Goal: Information Seeking & Learning: Find specific fact

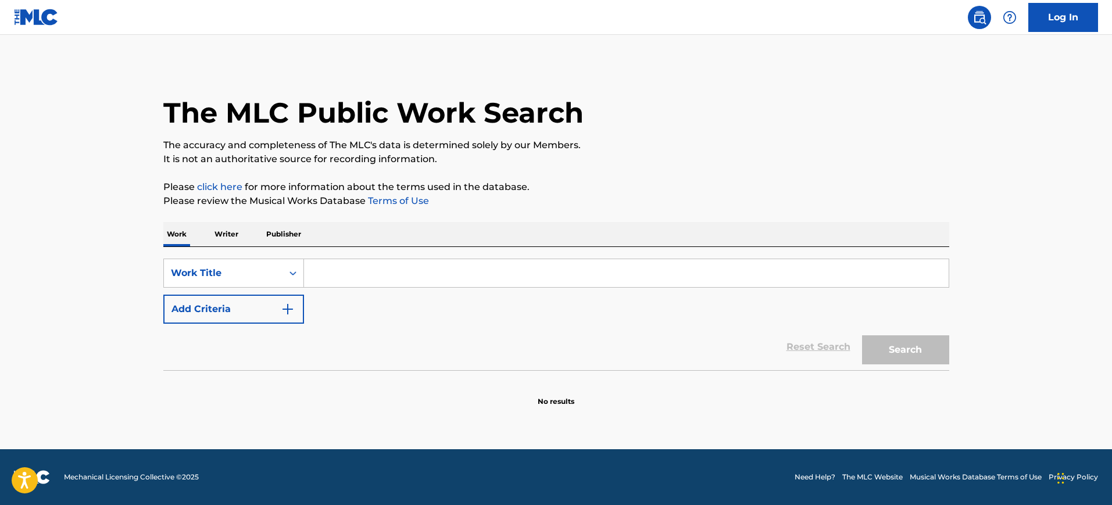
click at [338, 273] on input "Search Form" at bounding box center [626, 273] width 644 height 28
paste input "[PERSON_NAME]"
type input "[PERSON_NAME]"
click at [274, 323] on button "Add Criteria" at bounding box center [233, 309] width 141 height 29
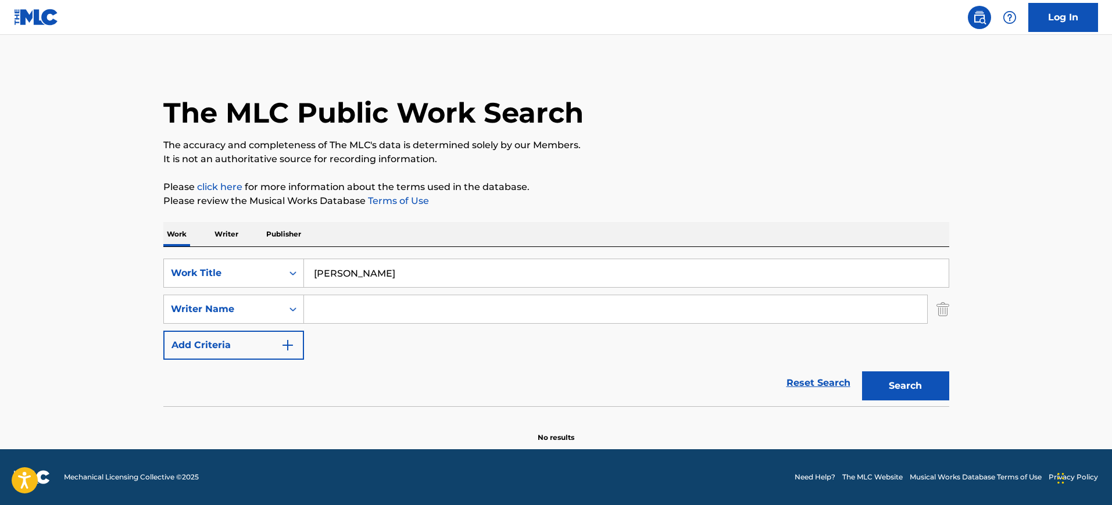
click at [356, 318] on input "Search Form" at bounding box center [615, 309] width 623 height 28
click at [358, 273] on input "[PERSON_NAME]" at bounding box center [626, 273] width 644 height 28
click at [368, 313] on input "Search Form" at bounding box center [615, 309] width 623 height 28
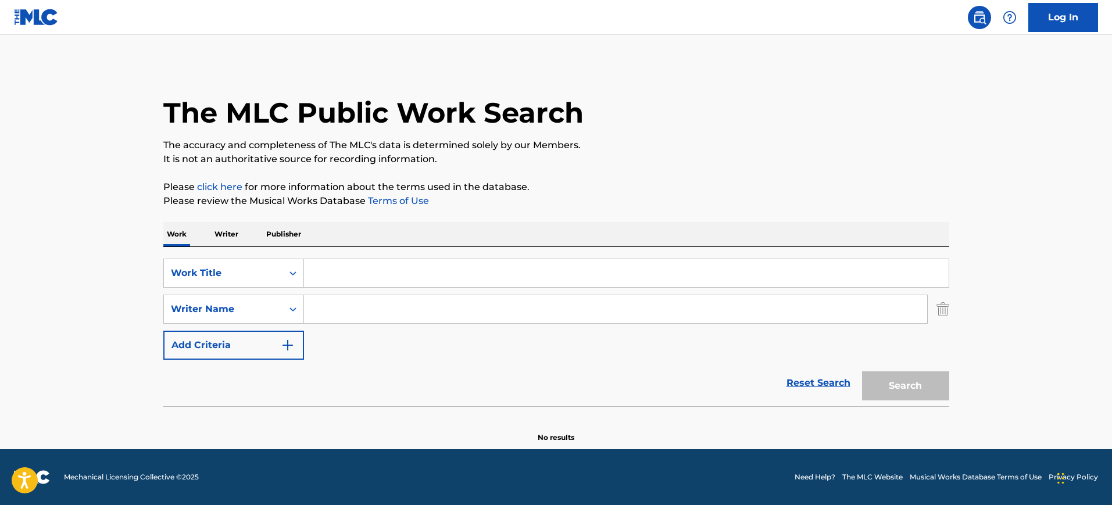
paste input "[PERSON_NAME]"
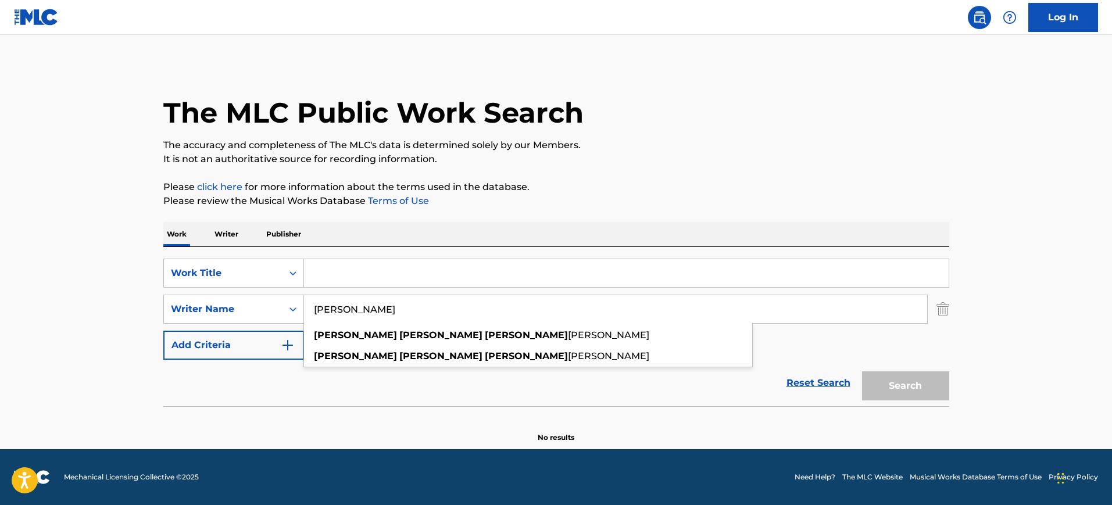
type input "[PERSON_NAME]"
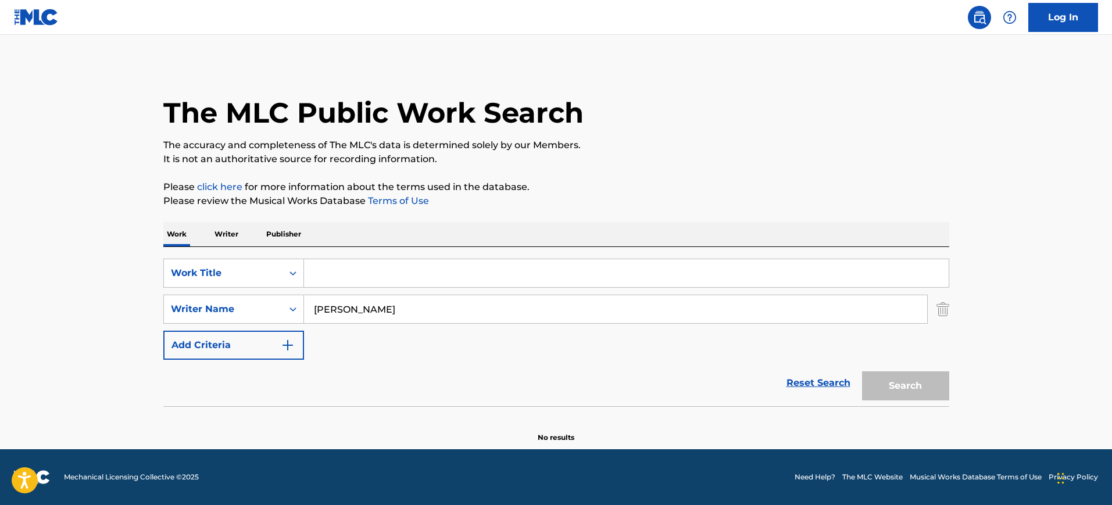
click at [644, 211] on div "The MLC Public Work Search The accuracy and completeness of The MLC's data is d…" at bounding box center [556, 253] width 814 height 379
click at [355, 282] on input "Search Form" at bounding box center [626, 273] width 644 height 28
paste input "Por un besito"
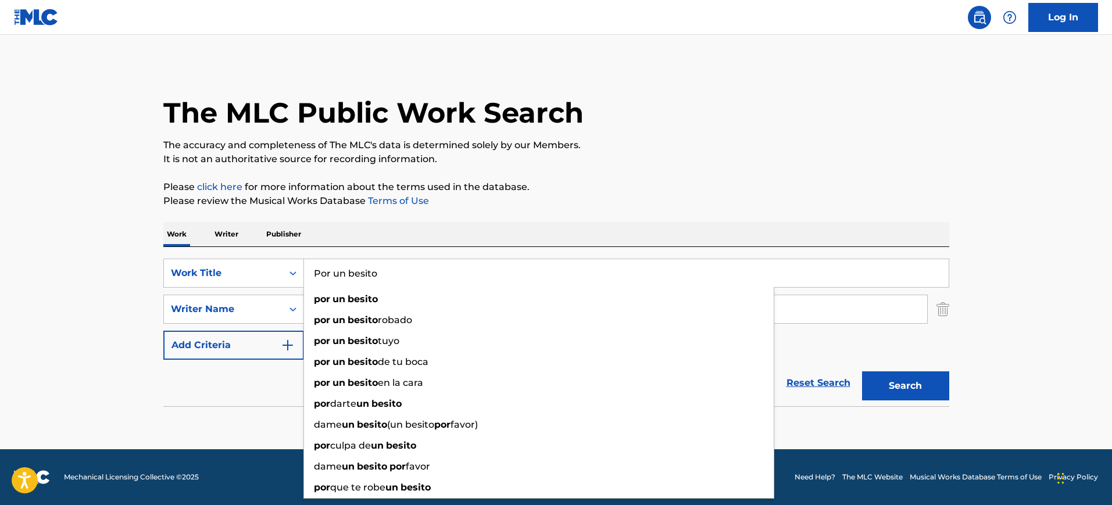
type input "Por un besito"
click at [900, 385] on button "Search" at bounding box center [905, 385] width 87 height 29
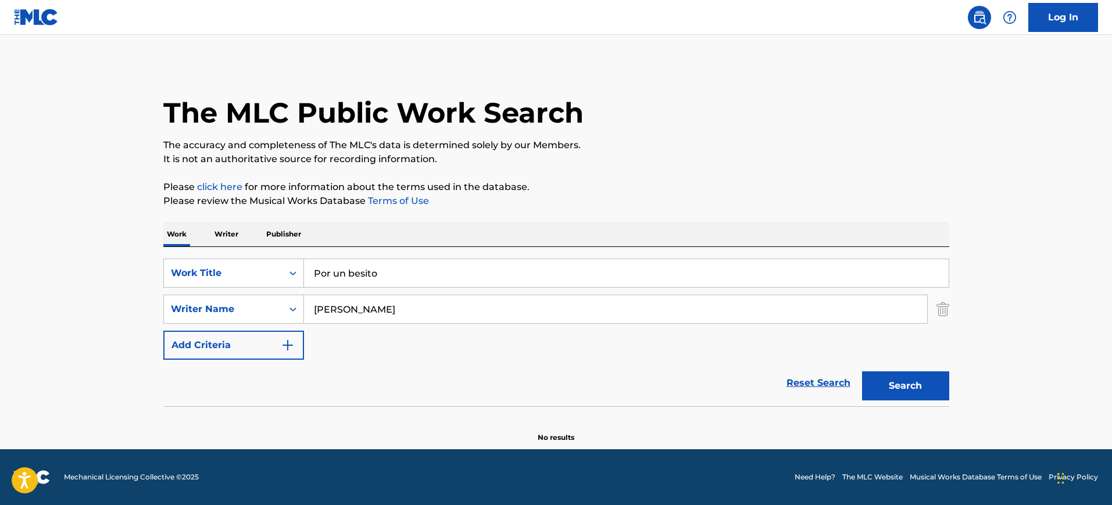
click at [427, 264] on input "Por un besito" at bounding box center [626, 273] width 644 height 28
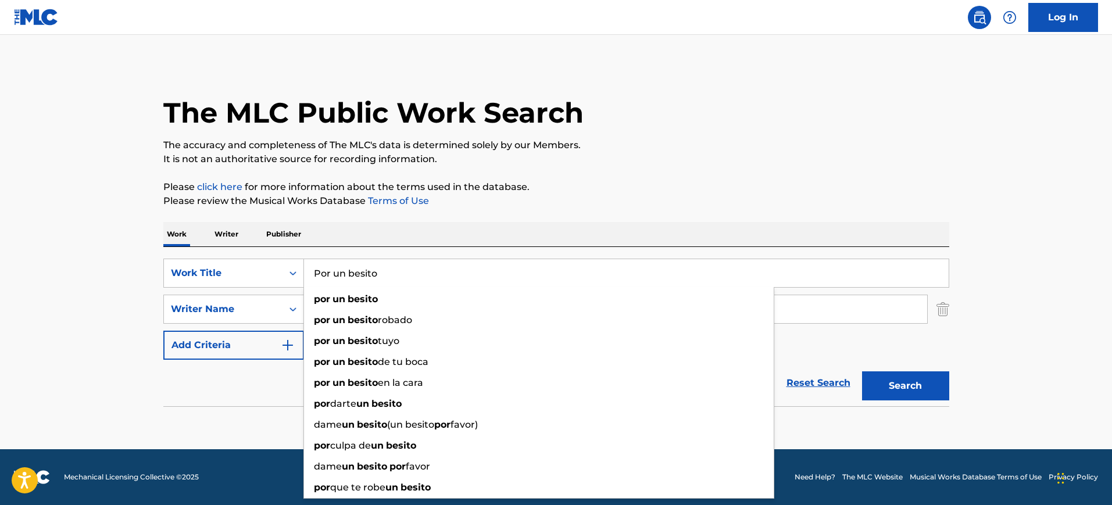
click at [909, 234] on div "Work Writer Publisher" at bounding box center [556, 234] width 786 height 24
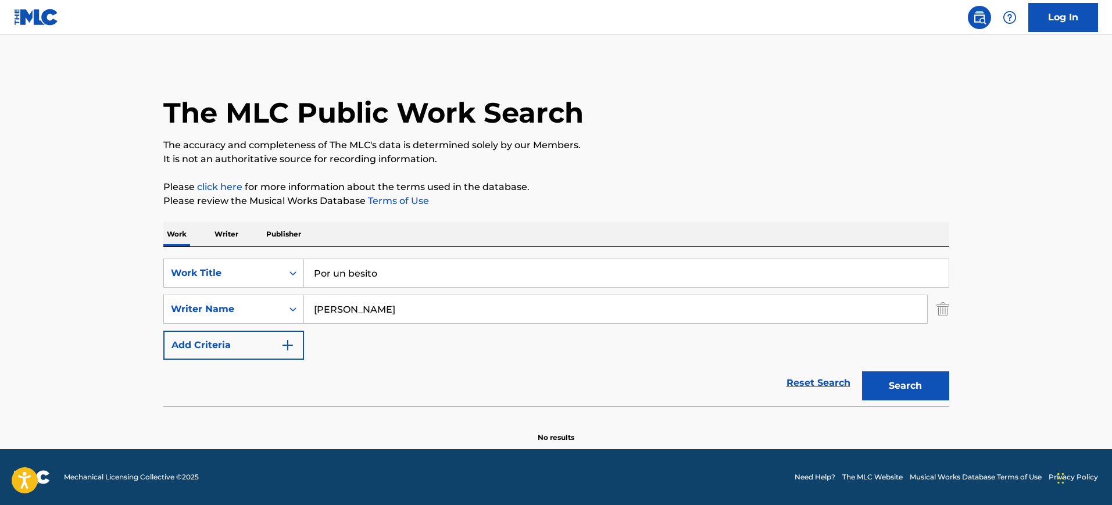
click at [489, 320] on input "[PERSON_NAME]" at bounding box center [615, 309] width 623 height 28
click at [879, 238] on div "Work Writer Publisher" at bounding box center [556, 234] width 786 height 24
click at [909, 391] on button "Search" at bounding box center [905, 385] width 87 height 29
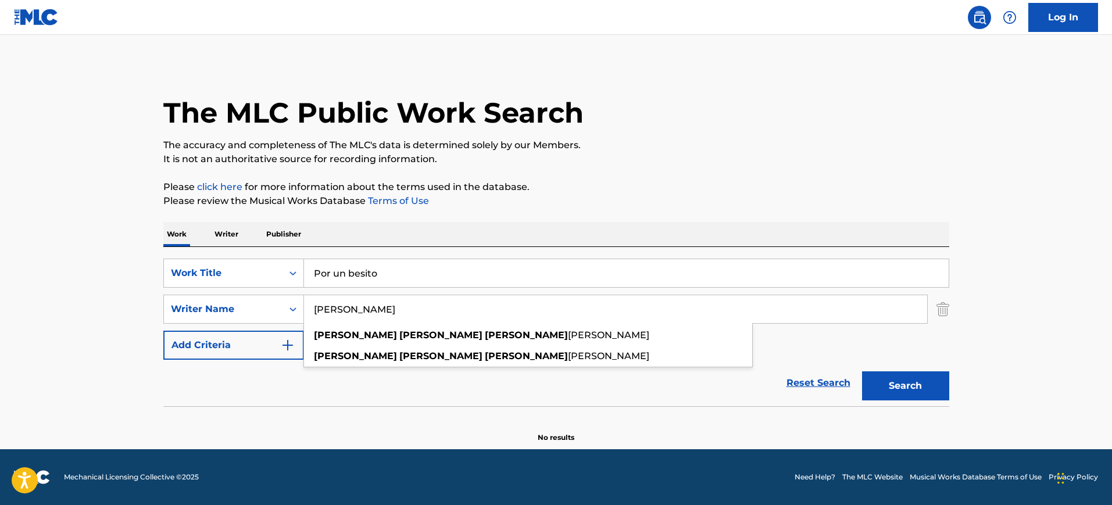
drag, startPoint x: 468, startPoint y: 316, endPoint x: 350, endPoint y: 306, distance: 118.4
click at [350, 306] on input "[PERSON_NAME]" at bounding box center [615, 309] width 623 height 28
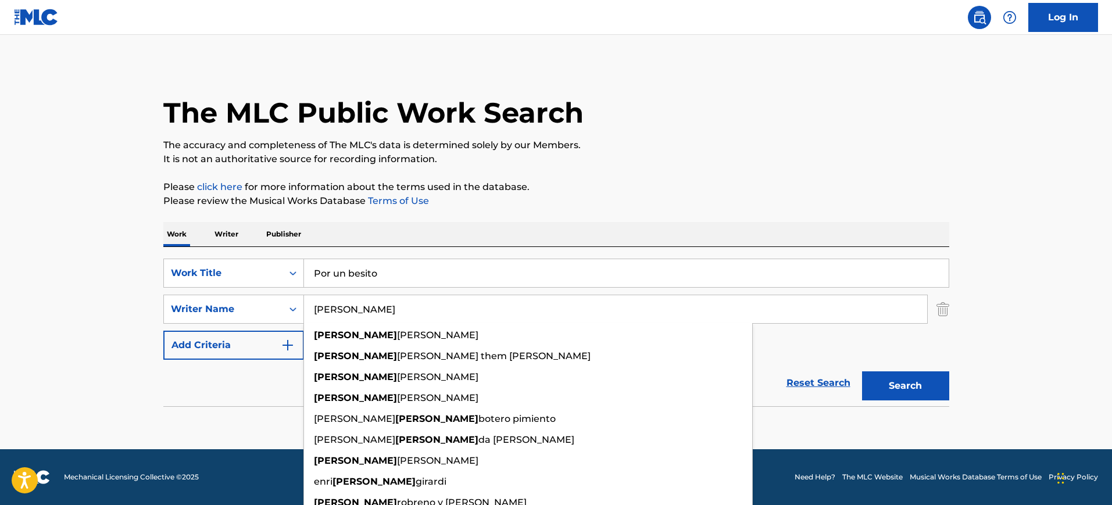
type input "[PERSON_NAME]"
click at [955, 396] on div "The MLC Public Work Search The accuracy and completeness of The MLC's data is d…" at bounding box center [556, 253] width 814 height 379
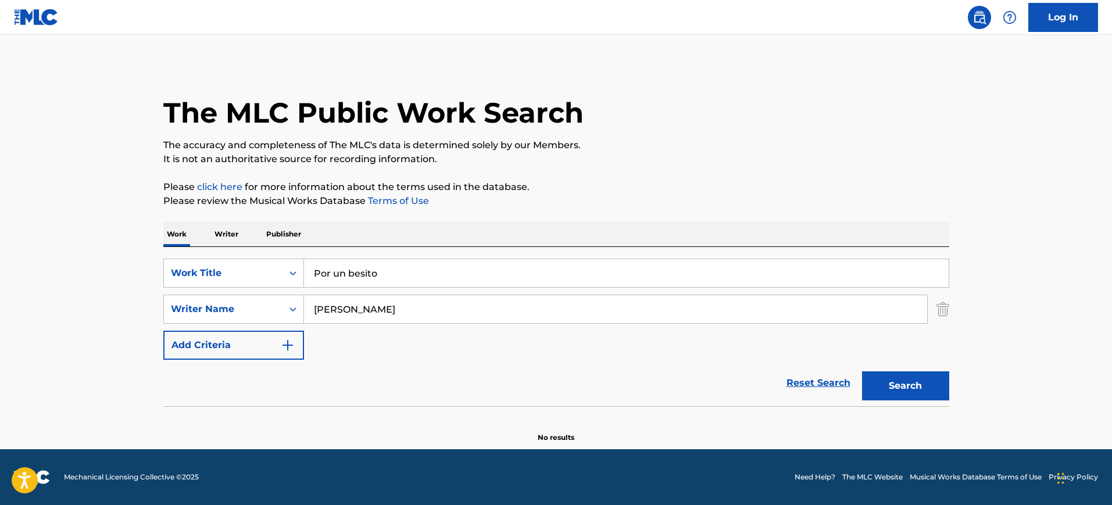
click at [948, 392] on div "The MLC Public Work Search The accuracy and completeness of The MLC's data is d…" at bounding box center [556, 253] width 814 height 379
click at [939, 390] on button "Search" at bounding box center [905, 385] width 87 height 29
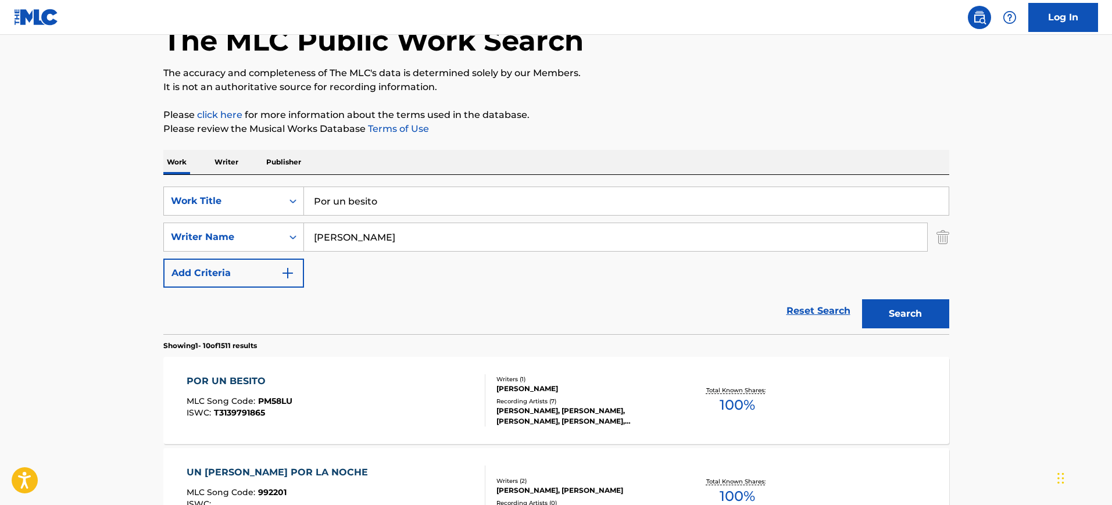
scroll to position [145, 0]
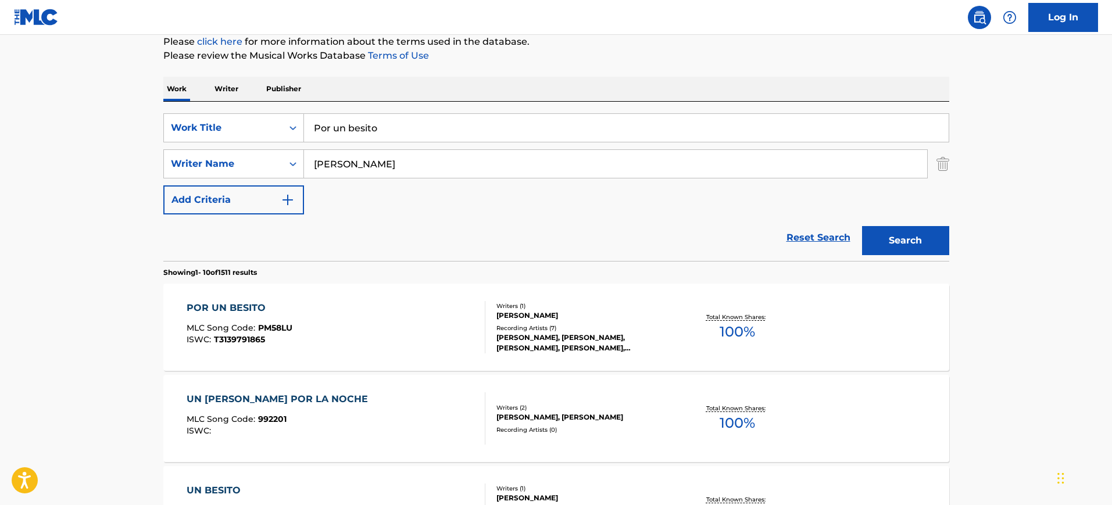
click at [382, 327] on div "POR UN BESITO MLC Song Code : PM58LU ISWC : T3139791865" at bounding box center [336, 327] width 299 height 52
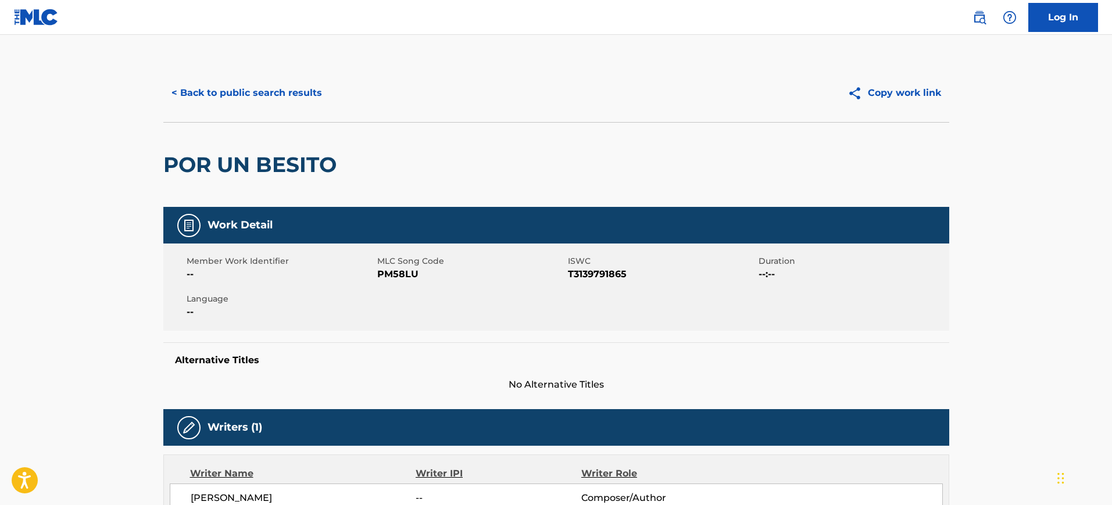
click at [253, 166] on h2 "POR UN BESITO" at bounding box center [252, 165] width 179 height 26
copy div "POR UN BESITO"
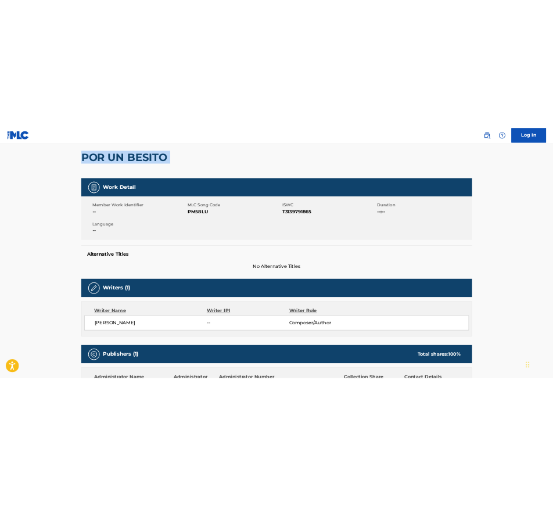
scroll to position [218, 0]
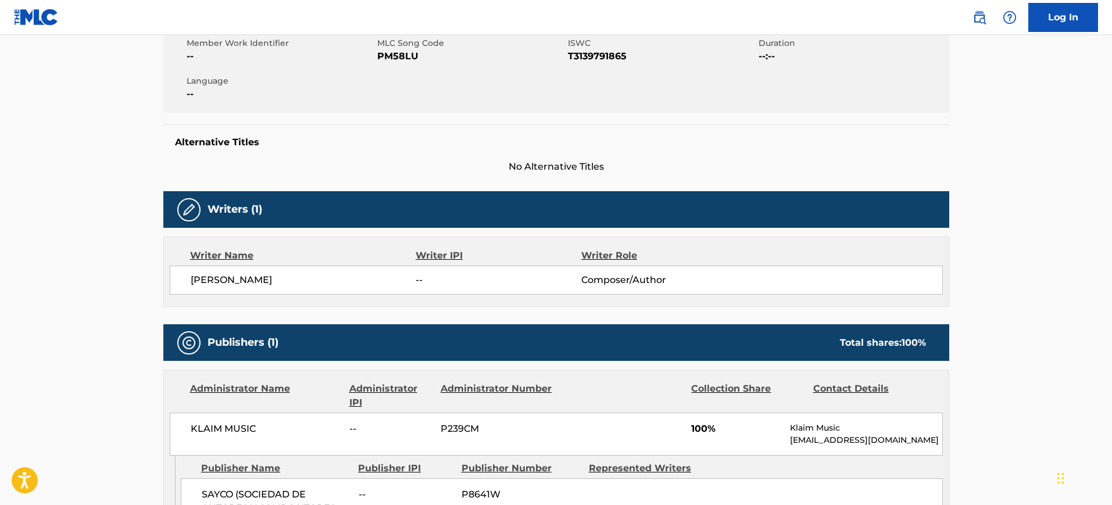
click at [386, 65] on div "Member Work Identifier -- MLC Song Code PM58LU ISWC T3139791865 Duration --:-- …" at bounding box center [556, 69] width 786 height 87
click at [395, 59] on span "PM58LU" at bounding box center [471, 56] width 188 height 14
copy span "PM58LU"
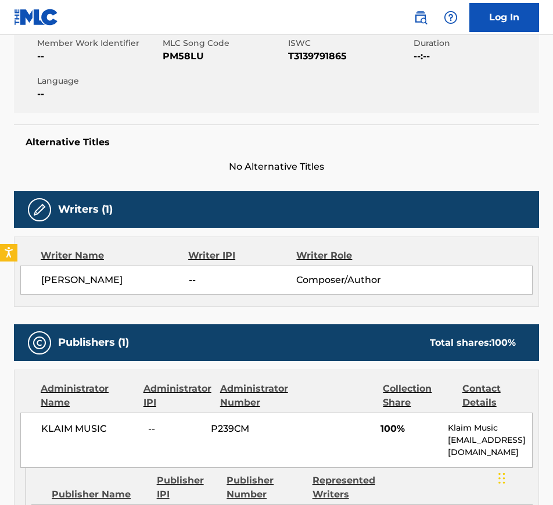
click at [180, 181] on div "Work Detail Member Work Identifier -- MLC Song Code PM58LU ISWC T3139791865 Dur…" at bounding box center [276, 439] width 525 height 900
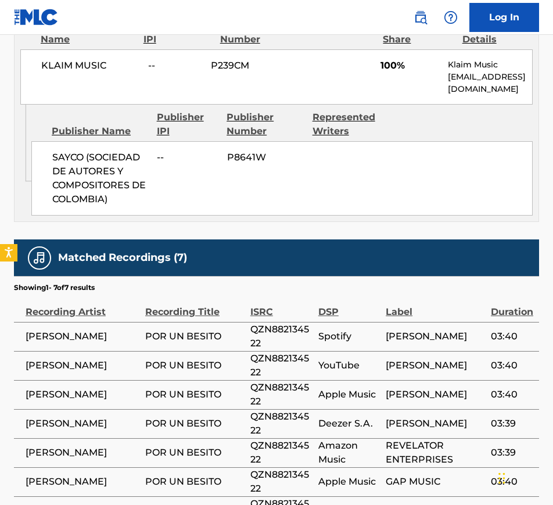
scroll to position [508, 0]
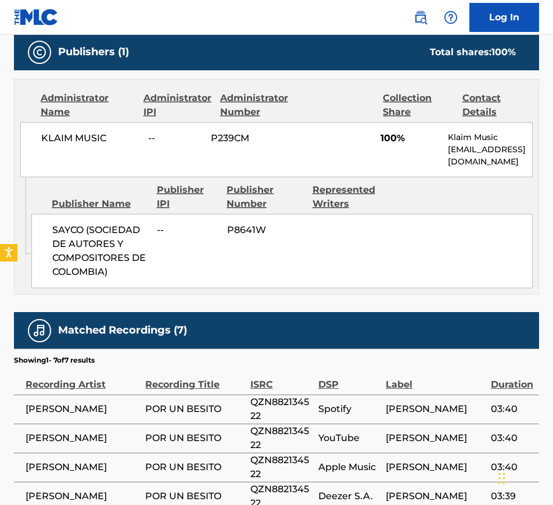
click at [81, 153] on div "KLAIM MUSIC -- P239CM 100% Klaim Music [EMAIL_ADDRESS][DOMAIN_NAME]" at bounding box center [276, 149] width 513 height 55
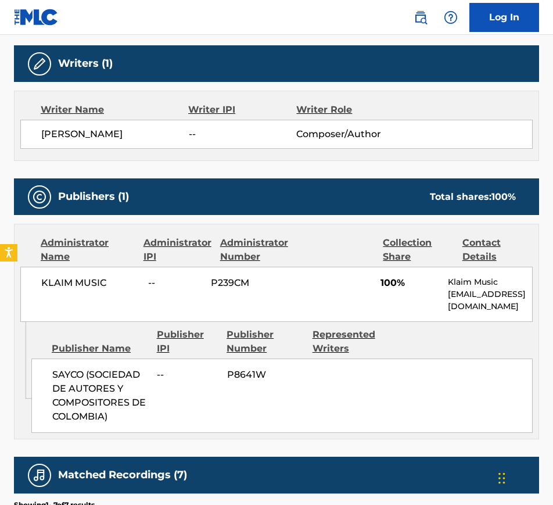
scroll to position [363, 0]
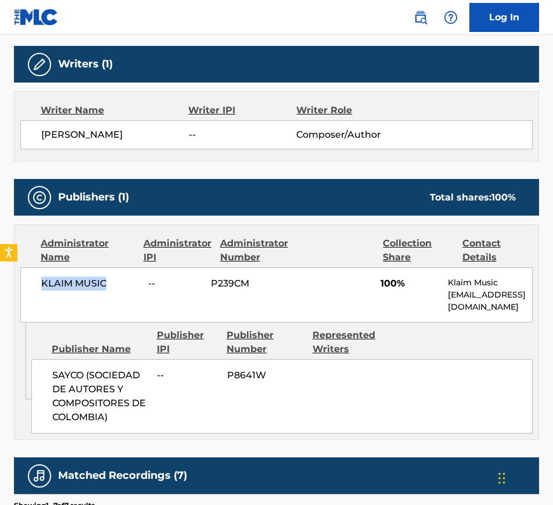
drag, startPoint x: 37, startPoint y: 289, endPoint x: 110, endPoint y: 289, distance: 72.6
click at [110, 289] on div "KLAIM MUSIC -- P239CM 100% Klaim Music [EMAIL_ADDRESS][DOMAIN_NAME]" at bounding box center [276, 294] width 513 height 55
copy span "KLAIM MUSIC"
click at [245, 303] on div "KLAIM MUSIC -- P239CM 100% Klaim Music [EMAIL_ADDRESS][DOMAIN_NAME]" at bounding box center [276, 294] width 513 height 55
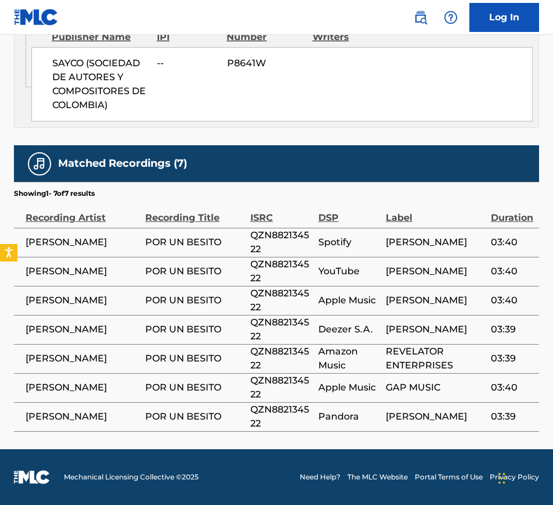
scroll to position [22, 0]
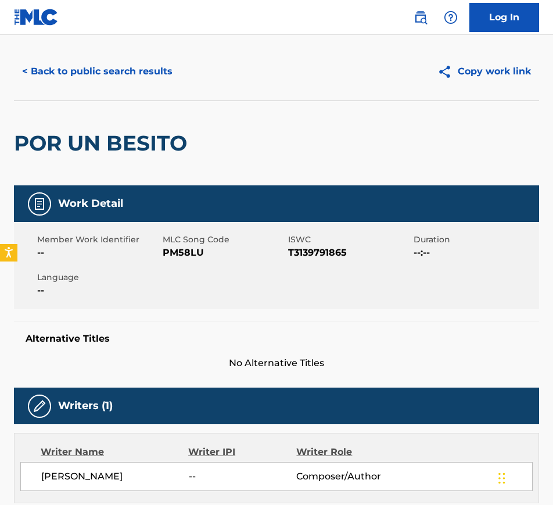
click at [30, 65] on button "< Back to public search results" at bounding box center [97, 71] width 167 height 29
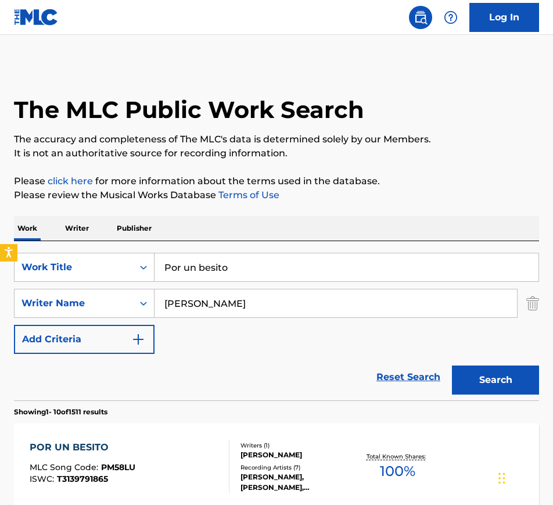
click at [213, 263] on input "Por un besito" at bounding box center [347, 267] width 384 height 28
click at [214, 263] on input "Por un besito" at bounding box center [347, 267] width 384 height 28
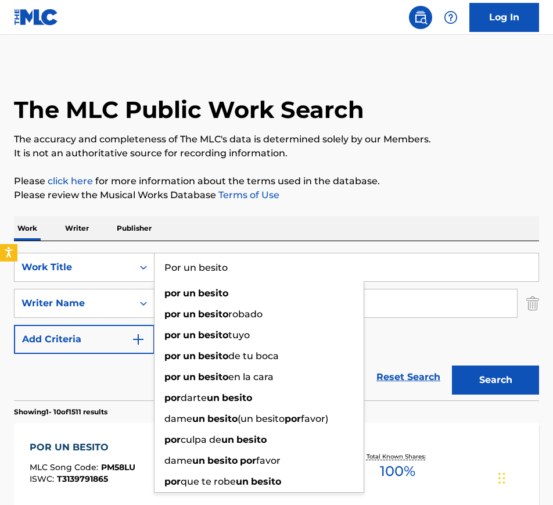
paste input "Clandestinos"
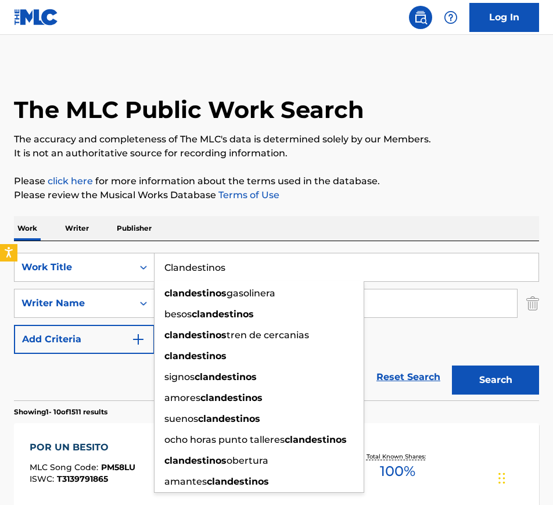
type input "Clandestinos"
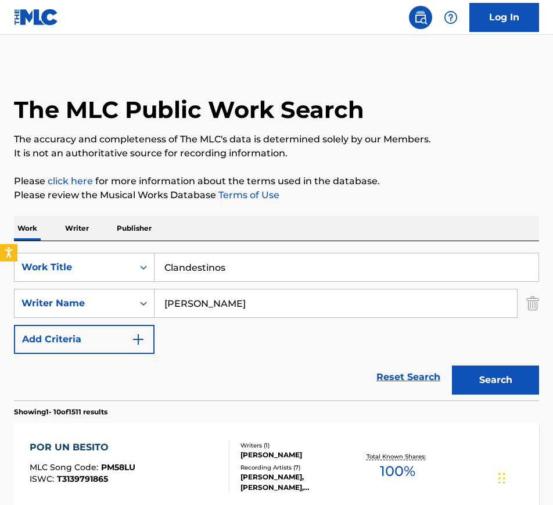
click at [532, 372] on button "Search" at bounding box center [495, 380] width 87 height 29
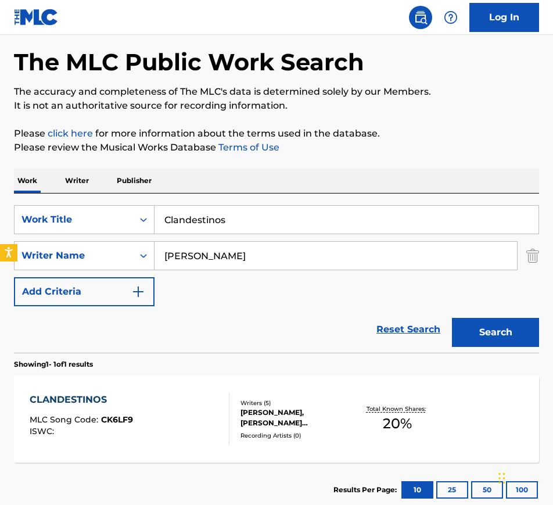
scroll to position [121, 0]
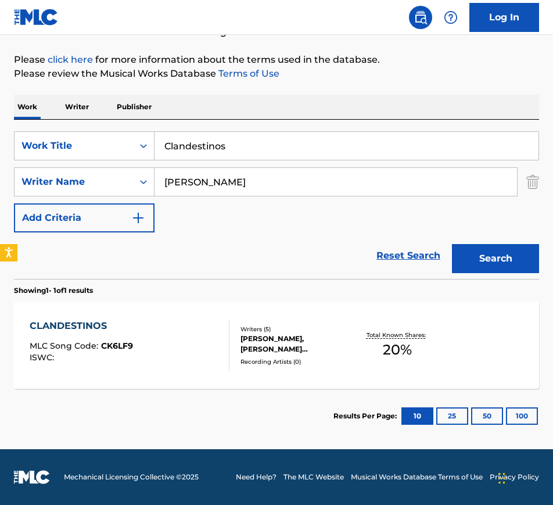
click at [139, 317] on div "CLANDESTINOS MLC Song Code : CK6LF9 ISWC : Writers ( 5 ) [PERSON_NAME], [PERSON…" at bounding box center [276, 345] width 525 height 87
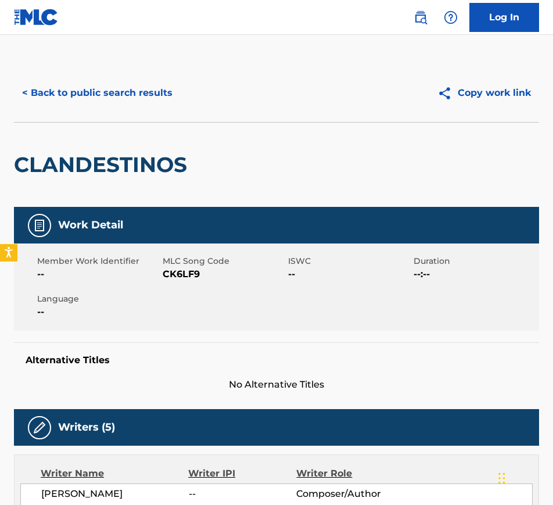
click at [424, 15] on img at bounding box center [421, 17] width 14 height 14
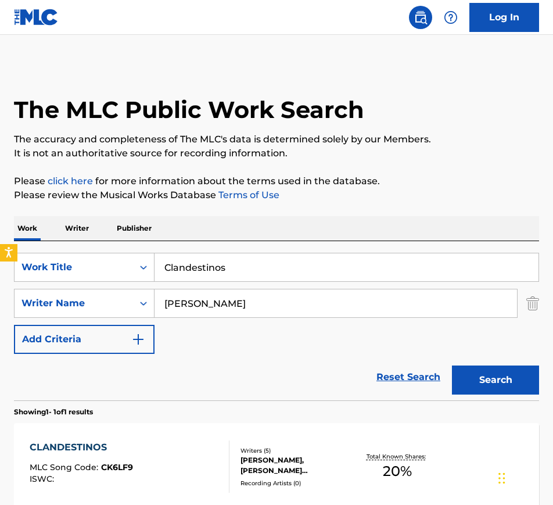
click at [254, 266] on input "Clandestinos" at bounding box center [347, 267] width 384 height 28
click at [255, 266] on input "Clandestinos" at bounding box center [347, 267] width 384 height 28
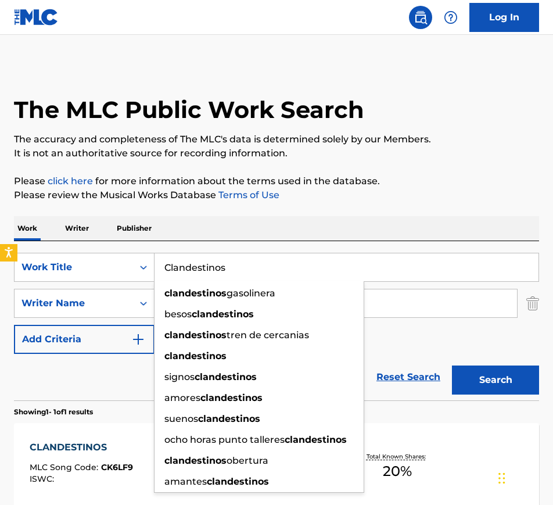
paste input "La Chica Tequila"
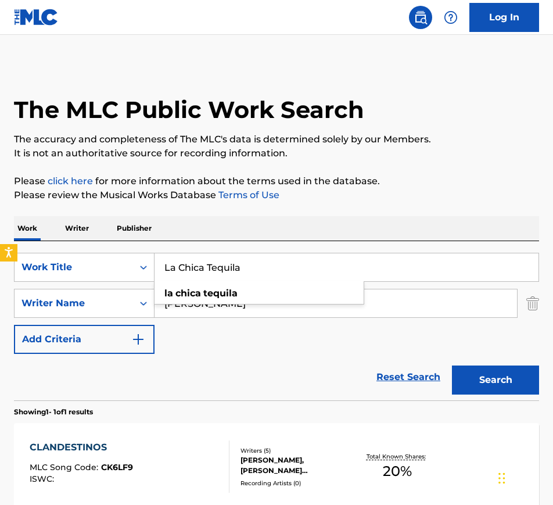
type input "La Chica Tequila"
click at [503, 384] on button "Search" at bounding box center [495, 380] width 87 height 29
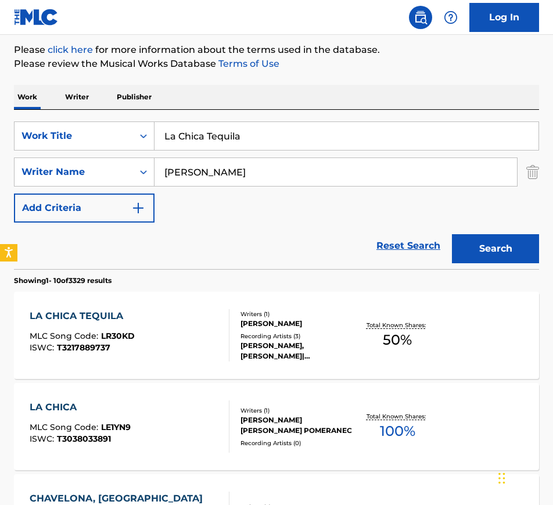
scroll to position [218, 0]
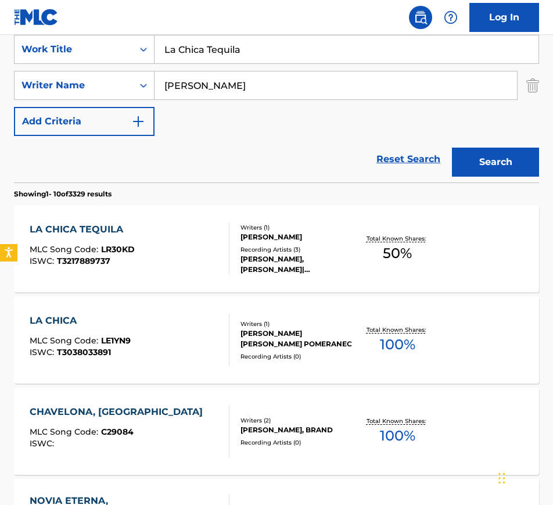
click at [101, 263] on span "T3217889737" at bounding box center [83, 261] width 53 height 10
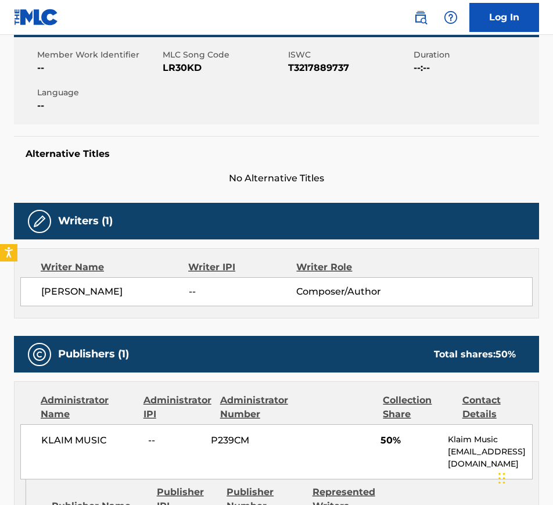
scroll to position [291, 0]
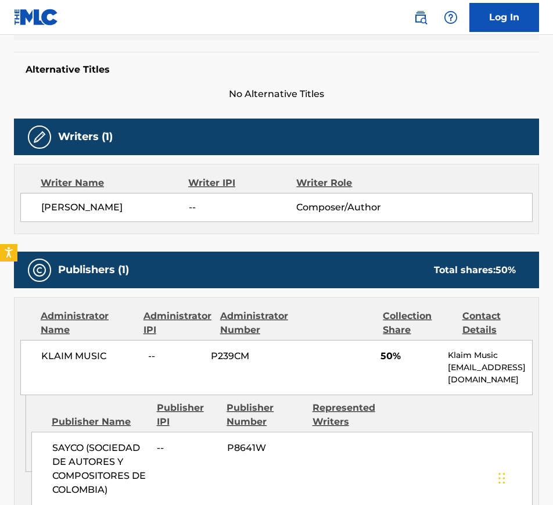
click at [61, 363] on span "KLAIM MUSIC" at bounding box center [90, 356] width 98 height 14
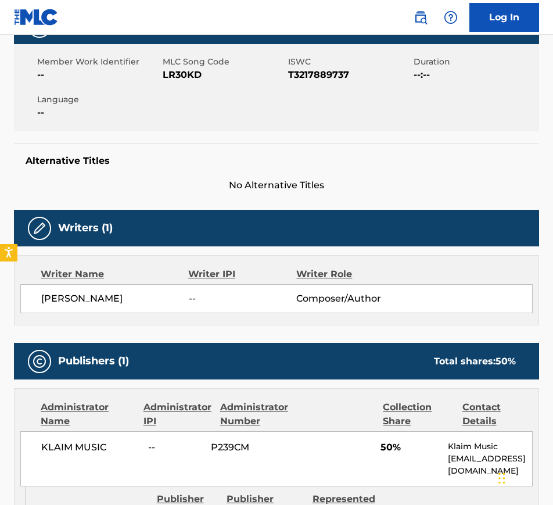
scroll to position [73, 0]
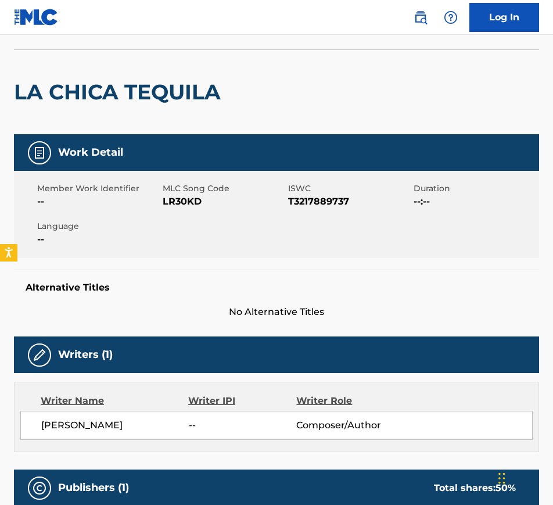
click at [103, 94] on h2 "LA CHICA TEQUILA" at bounding box center [120, 92] width 213 height 26
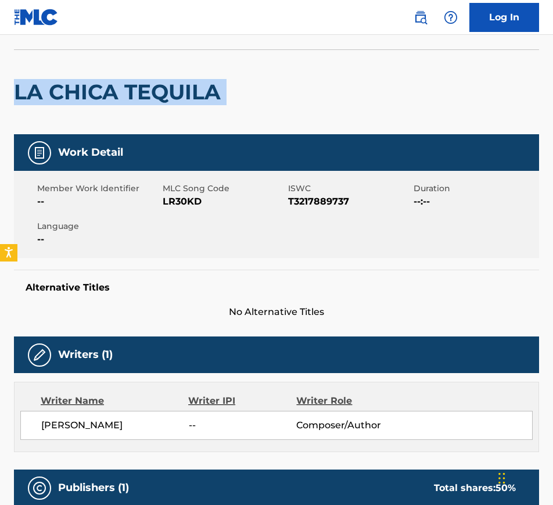
click at [103, 94] on h2 "LA CHICA TEQUILA" at bounding box center [120, 92] width 213 height 26
copy div "LA CHICA TEQUILA"
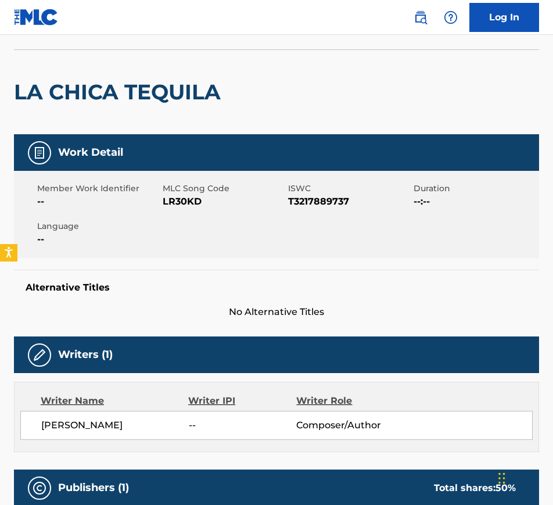
click at [167, 205] on span "LR30KD" at bounding box center [224, 202] width 123 height 14
copy span "LR30KD"
click at [321, 235] on div "Member Work Identifier -- MLC Song Code LR30KD ISWC T3217889737 Duration --:-- …" at bounding box center [276, 214] width 525 height 87
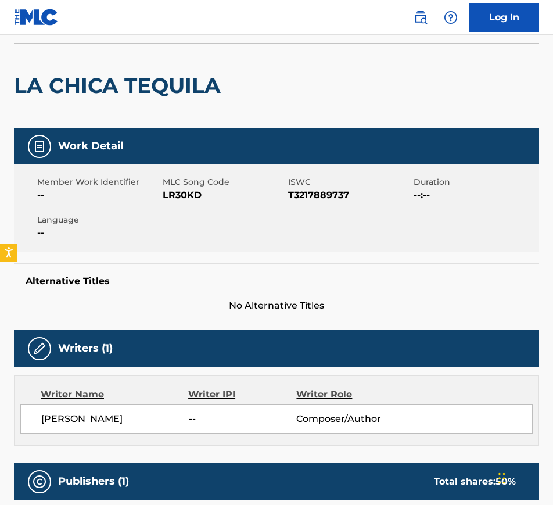
scroll to position [0, 0]
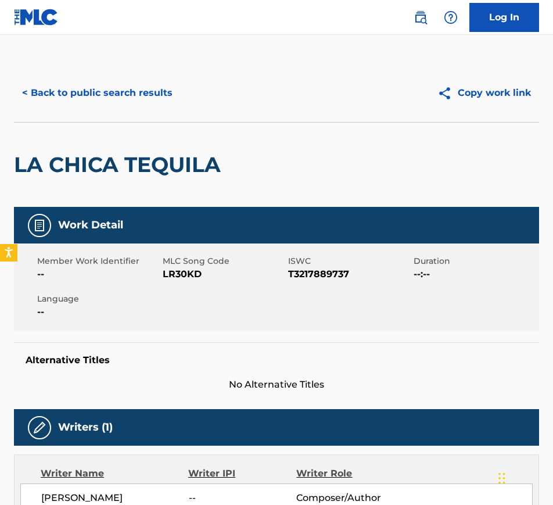
click at [77, 94] on button "< Back to public search results" at bounding box center [97, 92] width 167 height 29
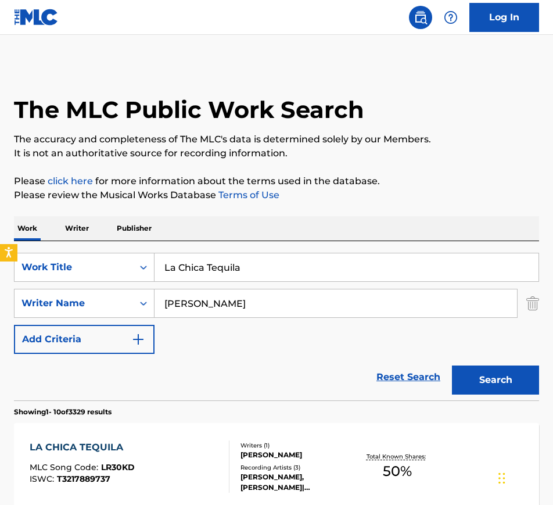
scroll to position [218, 0]
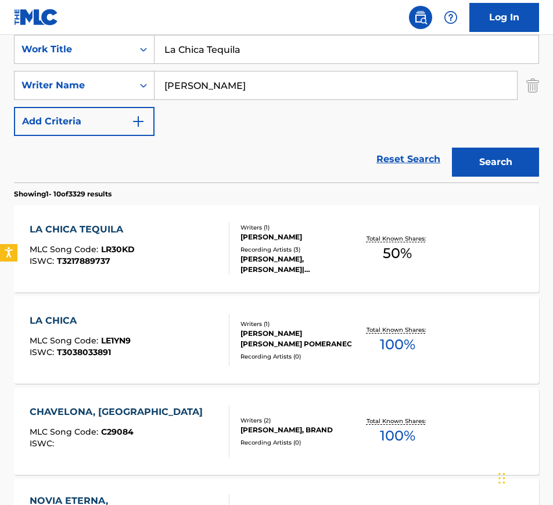
click at [238, 51] on input "La Chica Tequila" at bounding box center [347, 49] width 384 height 28
click at [238, 50] on input "La Chica Tequila" at bounding box center [347, 49] width 384 height 28
paste input "El Debate"
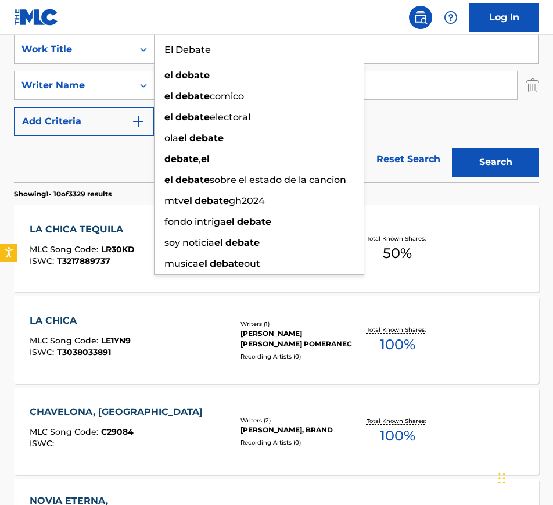
type input "El Debate"
click at [477, 153] on button "Search" at bounding box center [495, 162] width 87 height 29
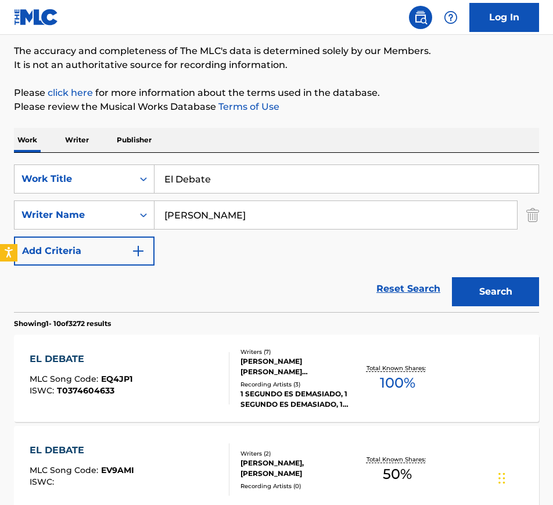
scroll to position [177, 0]
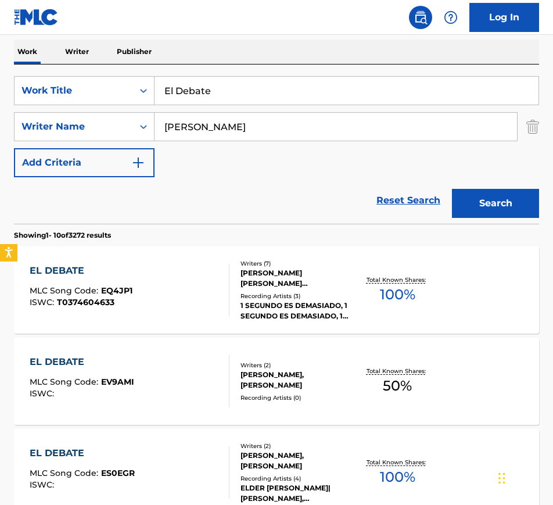
click at [127, 268] on div "EL DEBATE" at bounding box center [81, 271] width 103 height 14
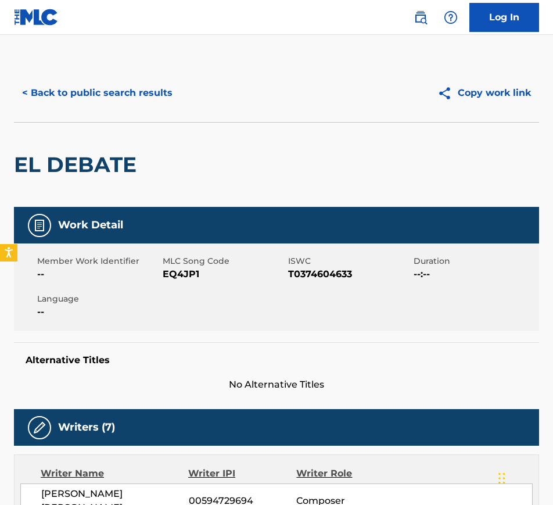
click at [44, 83] on button "< Back to public search results" at bounding box center [97, 92] width 167 height 29
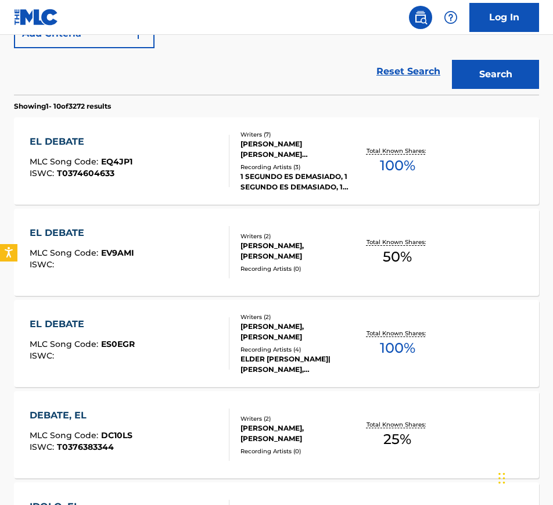
scroll to position [395, 0]
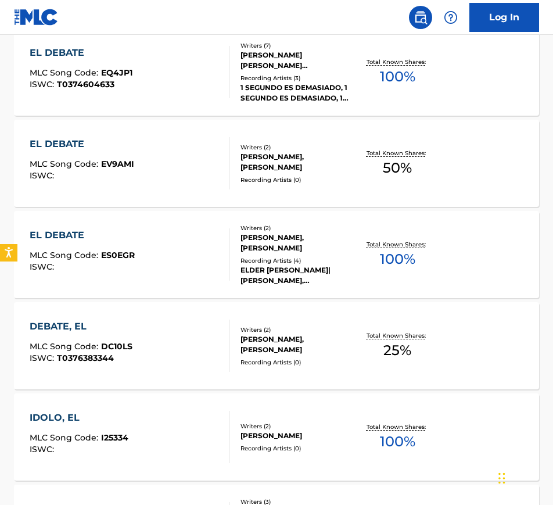
click at [147, 257] on div "EL DEBATE MLC Song Code : ES0EGR ISWC :" at bounding box center [130, 254] width 200 height 52
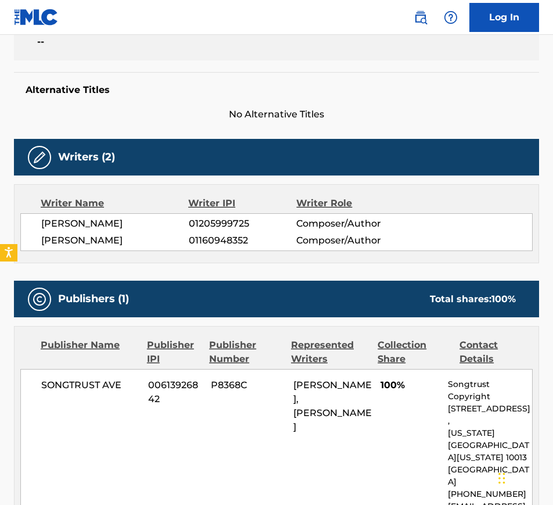
scroll to position [363, 0]
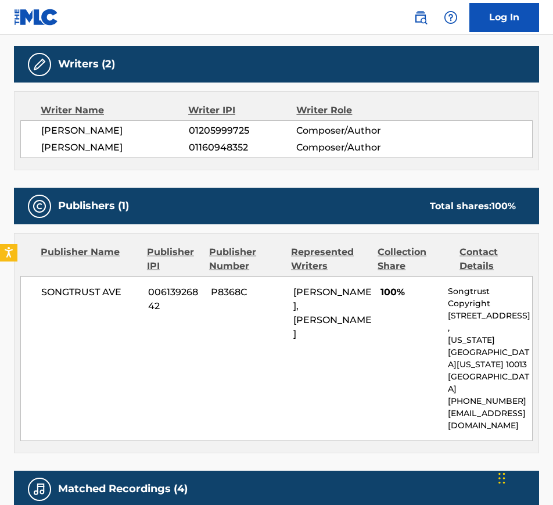
click at [276, 224] on div "Publishers (1) Total shares: 100 %" at bounding box center [276, 206] width 525 height 37
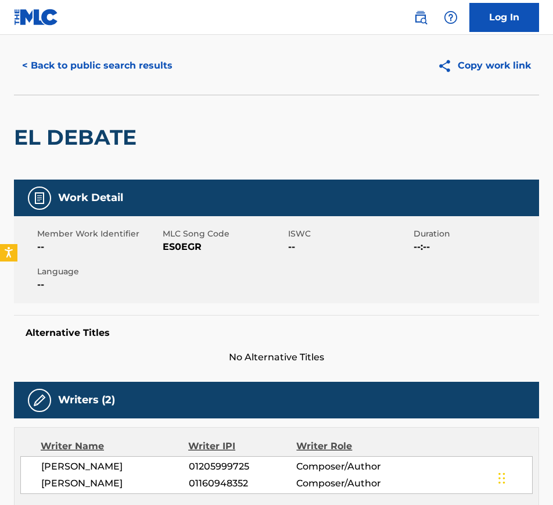
scroll to position [0, 0]
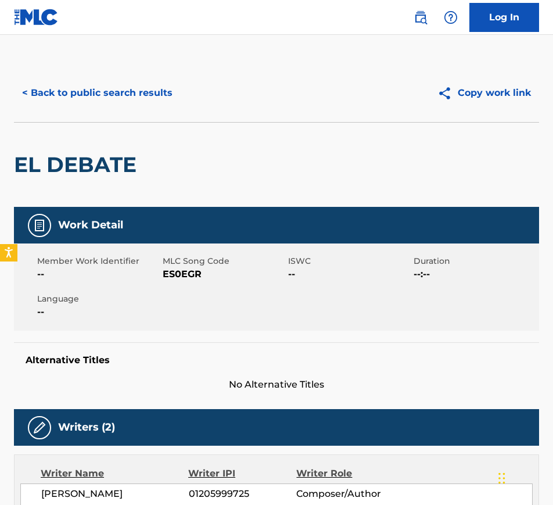
click at [171, 284] on div "Member Work Identifier -- MLC Song Code ES0EGR ISWC -- Duration --:-- Language …" at bounding box center [276, 286] width 525 height 87
click at [171, 283] on div "Member Work Identifier -- MLC Song Code ES0EGR ISWC -- Duration --:-- Language …" at bounding box center [276, 286] width 525 height 87
copy span "ES0EGR"
click at [267, 124] on div "EL DEBATE" at bounding box center [276, 164] width 525 height 85
click at [93, 163] on h2 "EL DEBATE" at bounding box center [78, 165] width 128 height 26
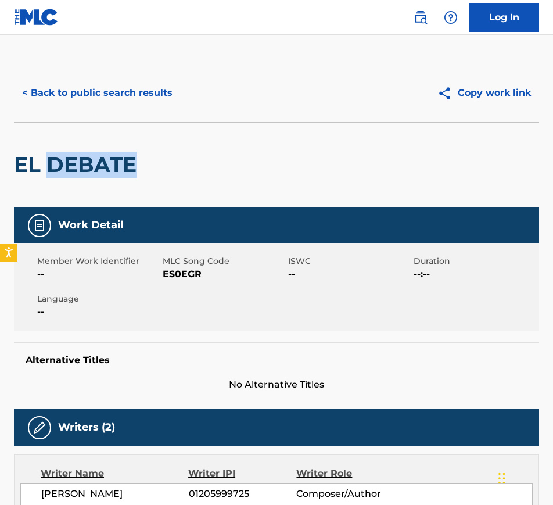
click at [93, 163] on h2 "EL DEBATE" at bounding box center [78, 165] width 128 height 26
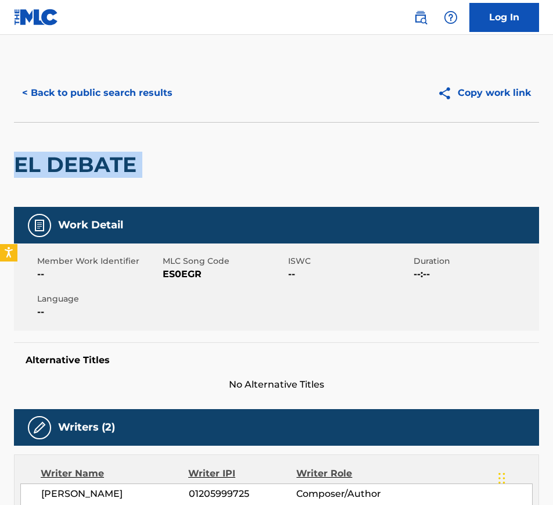
click at [93, 163] on h2 "EL DEBATE" at bounding box center [78, 165] width 128 height 26
click at [45, 83] on button "< Back to public search results" at bounding box center [97, 92] width 167 height 29
